Goal: Find specific page/section: Find specific page/section

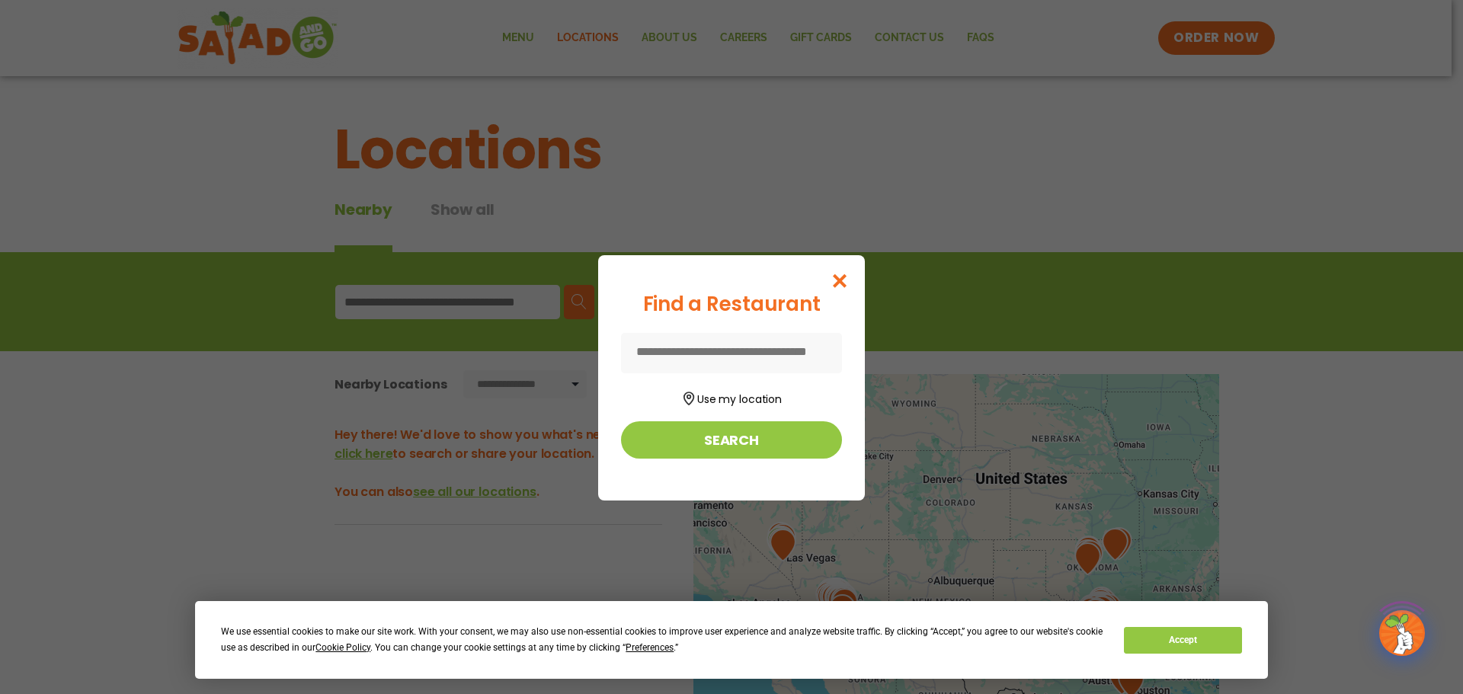
click at [761, 408] on form "Use my location Search" at bounding box center [731, 396] width 221 height 126
click at [761, 403] on button "Use my location" at bounding box center [731, 397] width 221 height 21
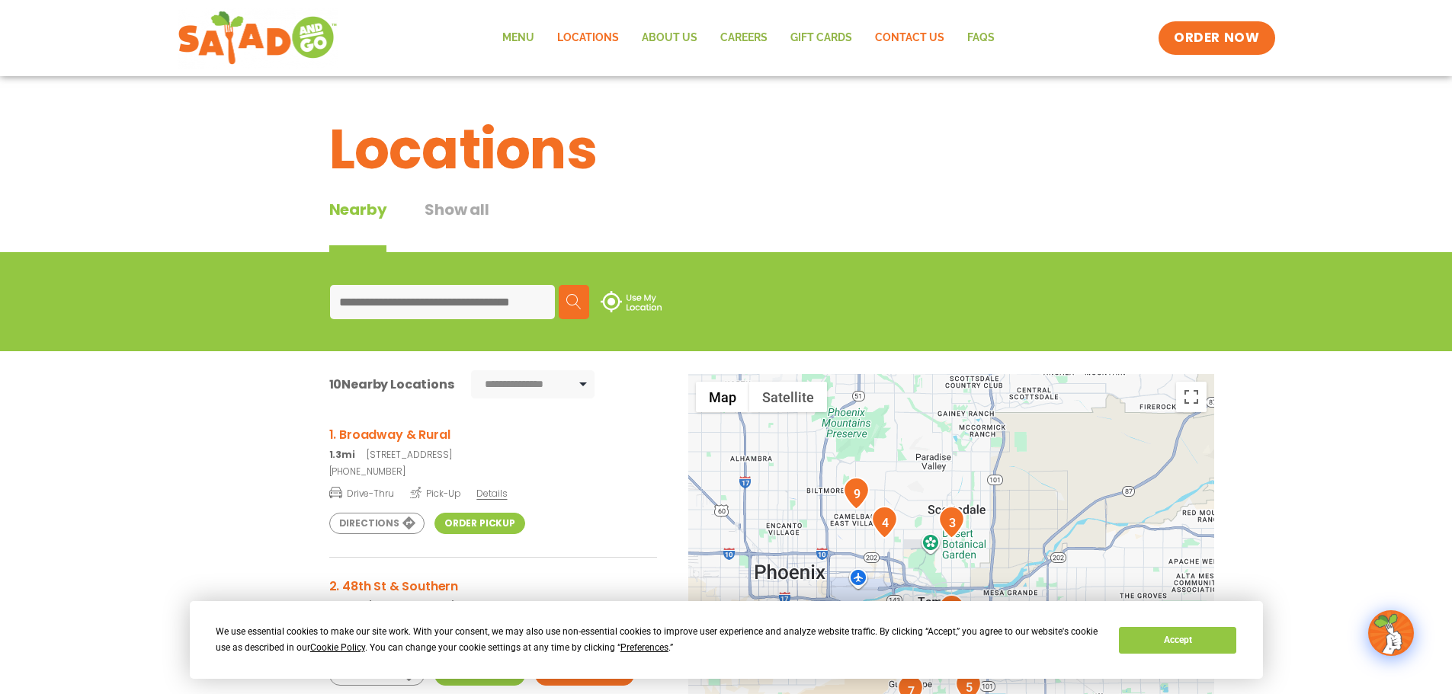
click at [924, 35] on link "Contact Us" at bounding box center [909, 38] width 92 height 35
click at [681, 38] on link "About Us" at bounding box center [669, 38] width 78 height 35
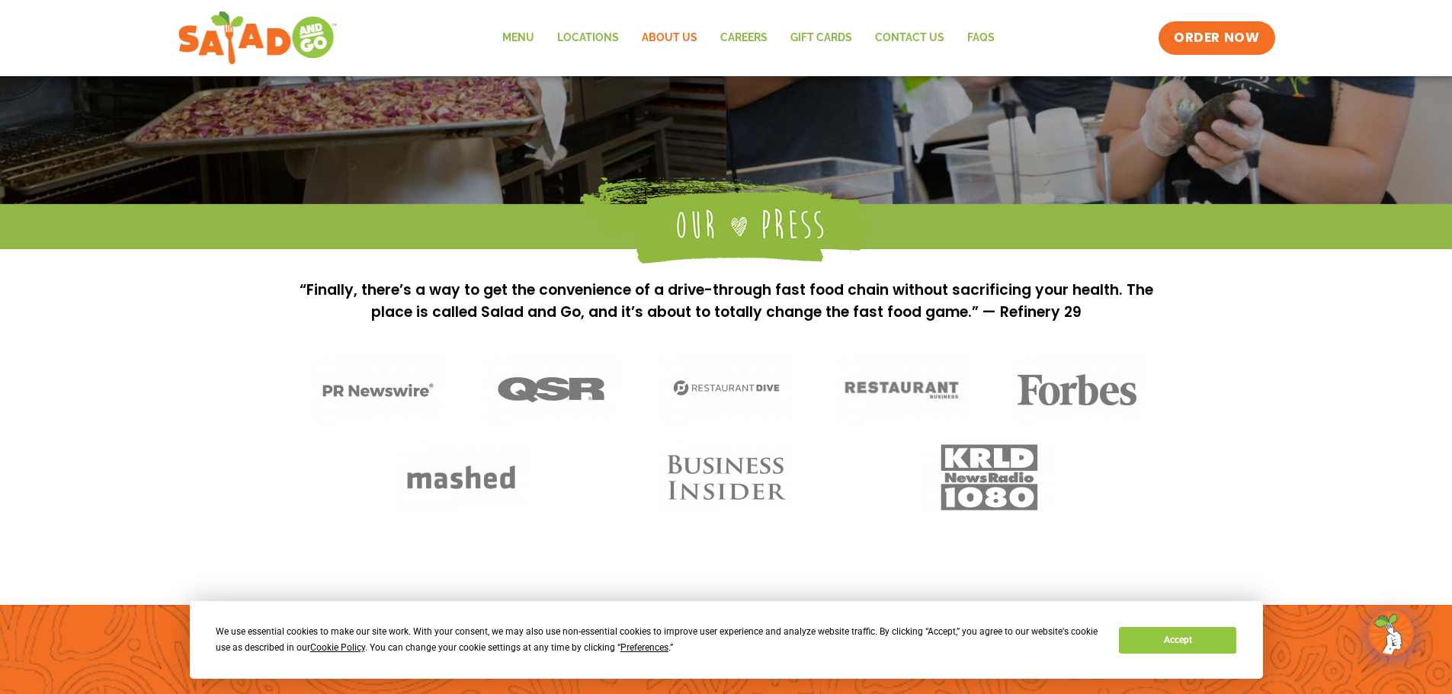
scroll to position [1217, 0]
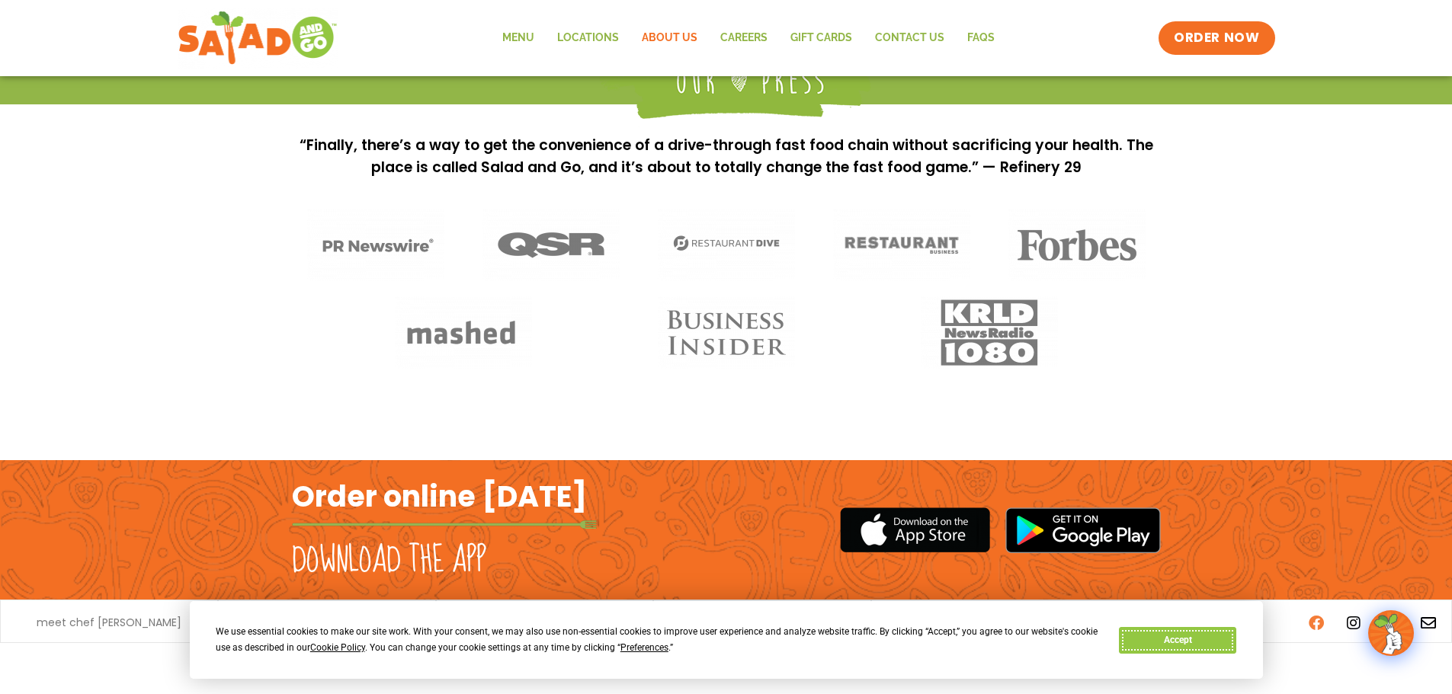
drag, startPoint x: 1192, startPoint y: 645, endPoint x: 1317, endPoint y: 637, distance: 126.0
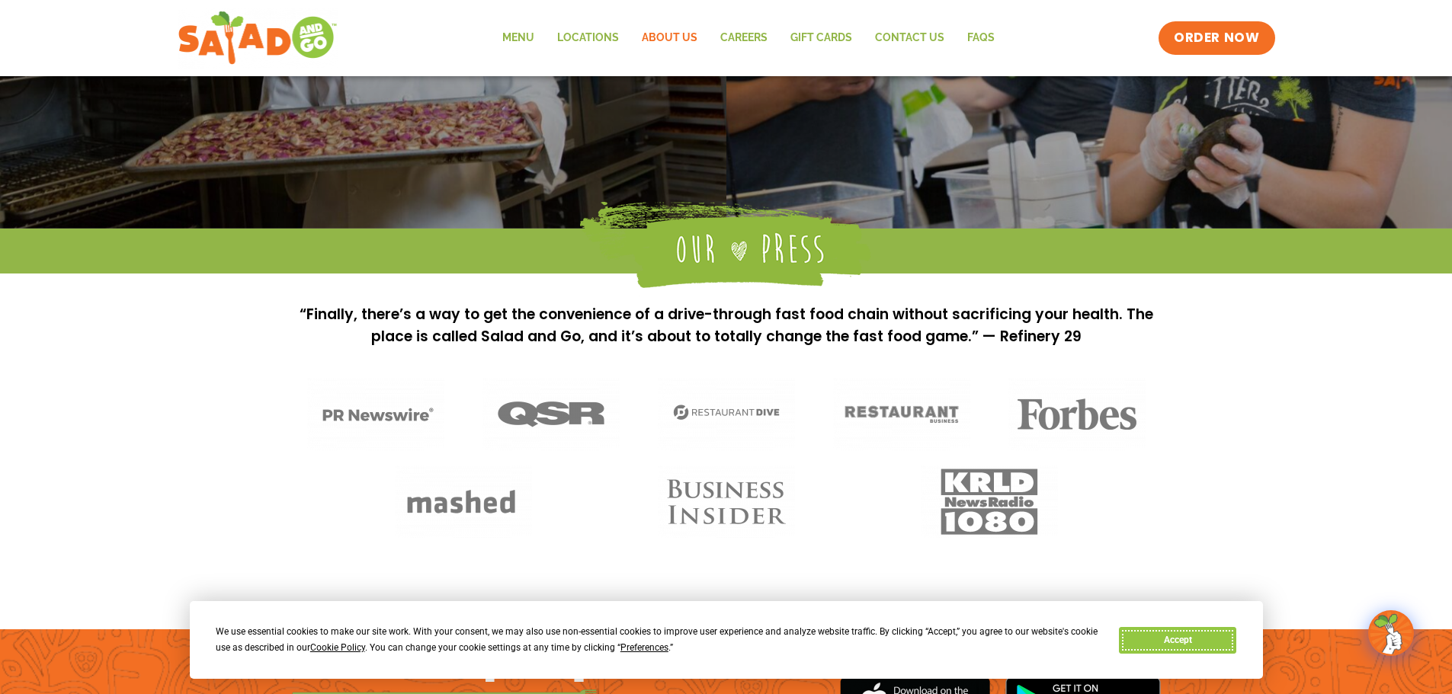
scroll to position [912, 0]
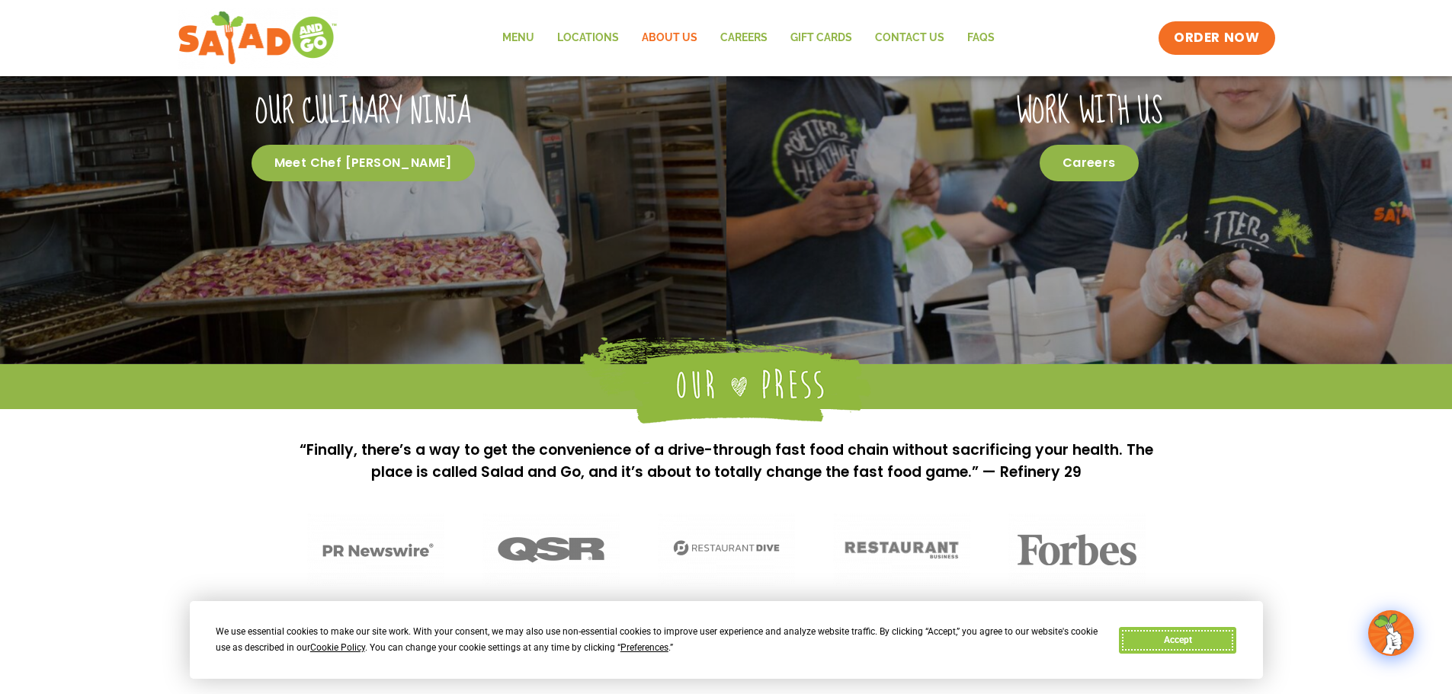
drag, startPoint x: 1210, startPoint y: 653, endPoint x: 1199, endPoint y: 639, distance: 18.4
click at [1210, 653] on button "Accept" at bounding box center [1177, 640] width 117 height 27
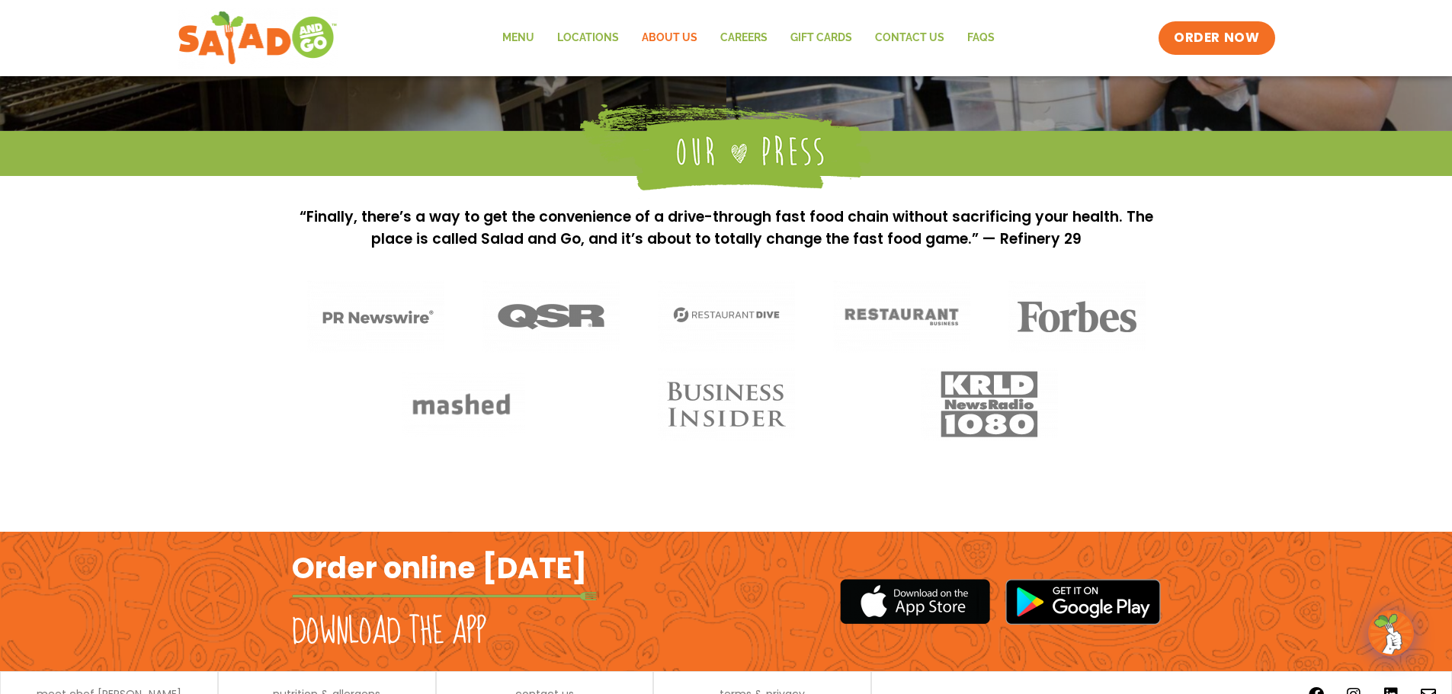
scroll to position [1217, 0]
